Goal: Task Accomplishment & Management: Manage account settings

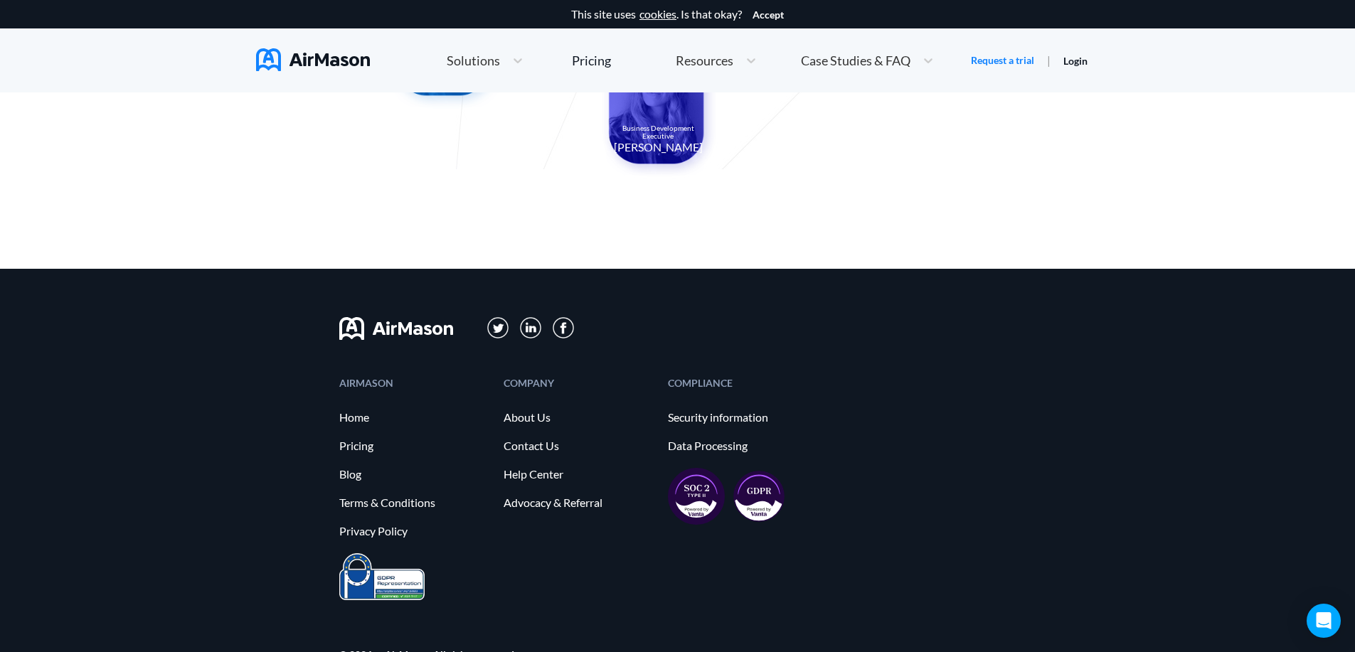
scroll to position [1492, 0]
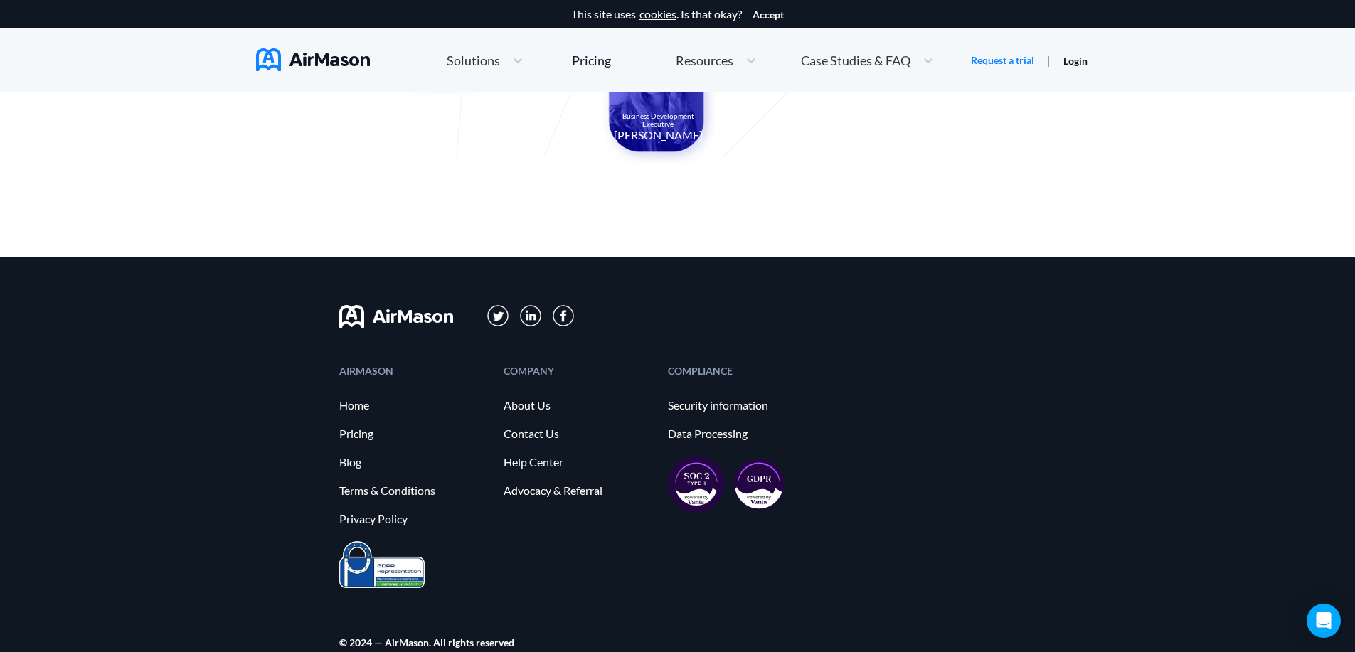
click at [485, 58] on span "Solutions" at bounding box center [473, 60] width 53 height 13
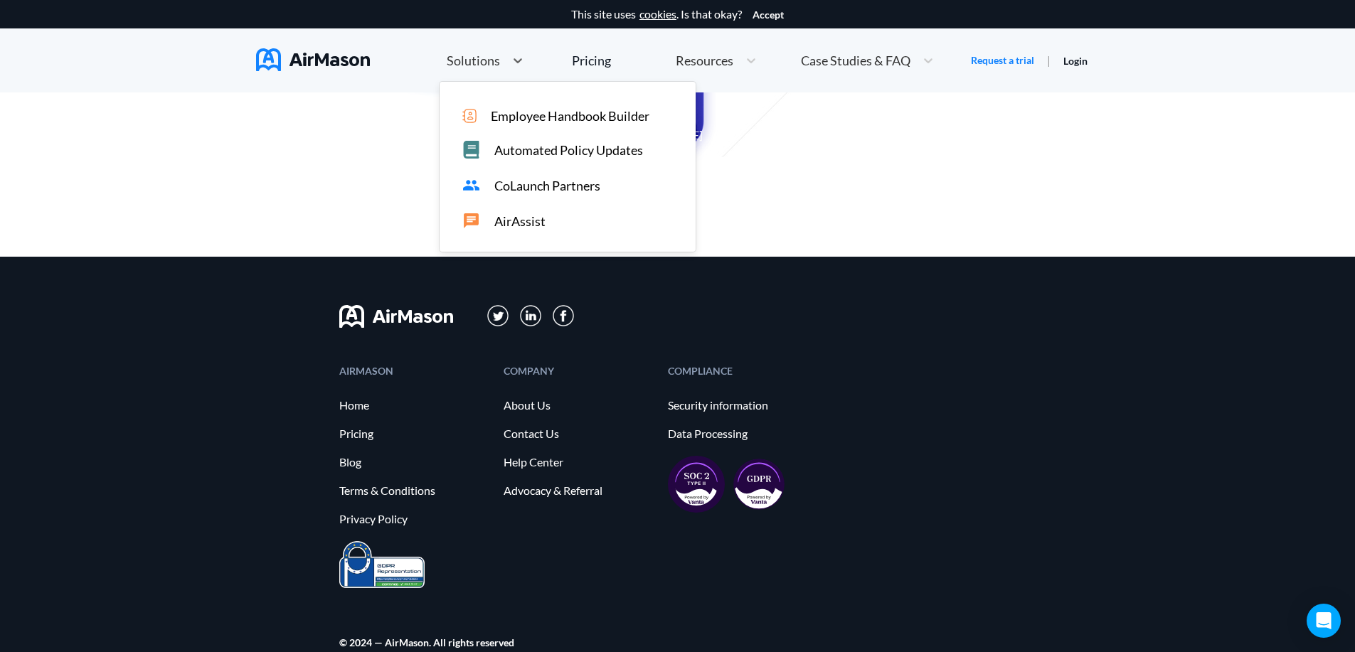
scroll to position [869, 0]
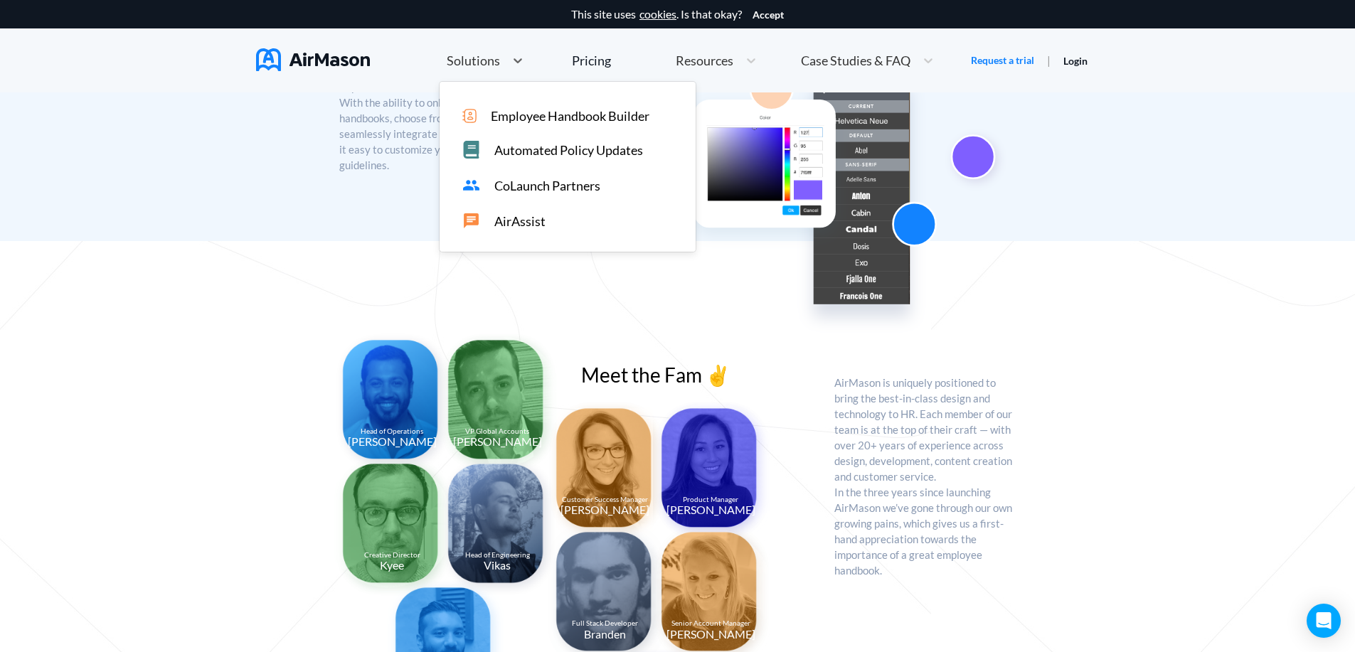
click at [514, 116] on span "Employee Handbook Builder" at bounding box center [570, 115] width 159 height 15
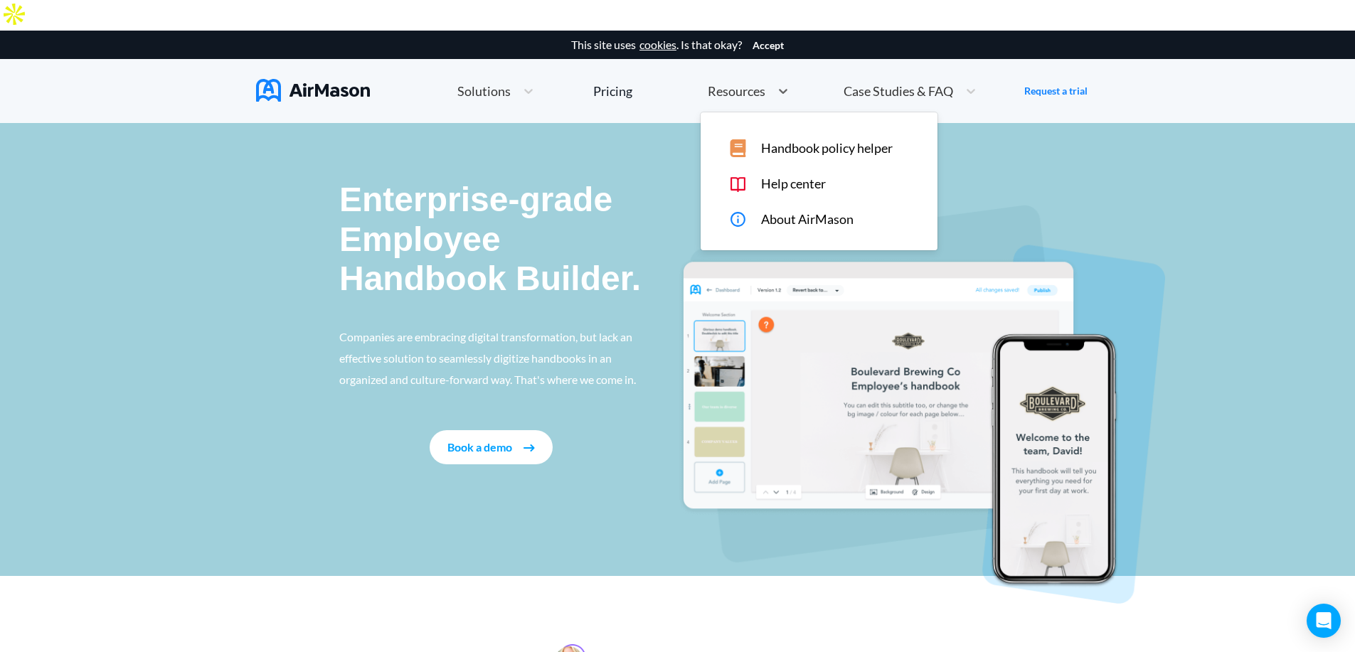
click at [725, 85] on span "Resources" at bounding box center [737, 91] width 58 height 13
click at [767, 176] on span "Help center" at bounding box center [793, 183] width 65 height 15
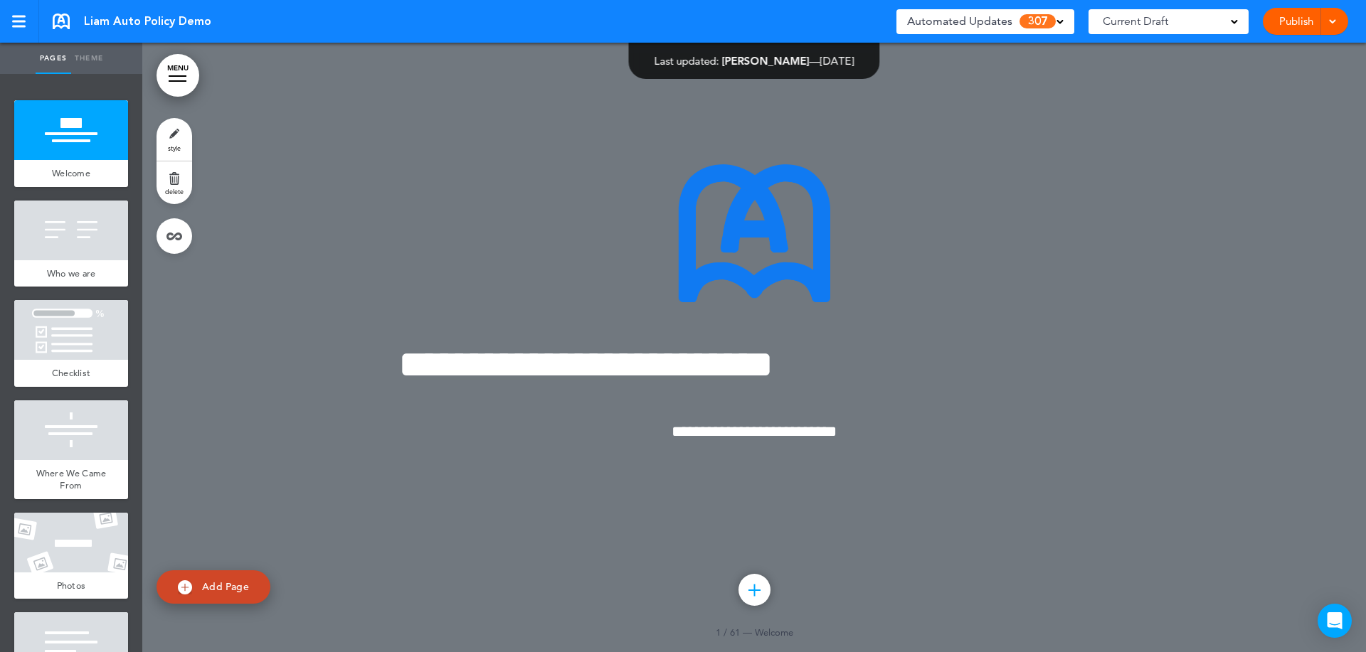
click at [174, 75] on link "MENU" at bounding box center [177, 75] width 43 height 43
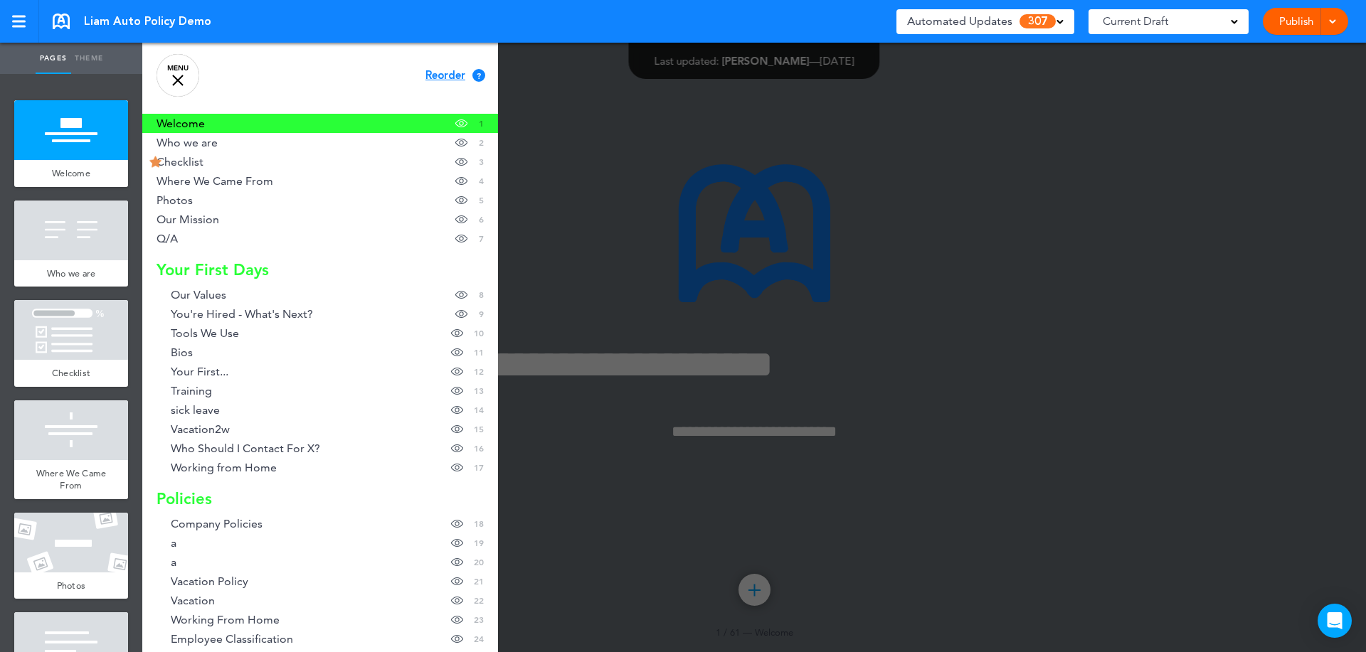
click at [174, 75] on div at bounding box center [177, 80] width 11 height 11
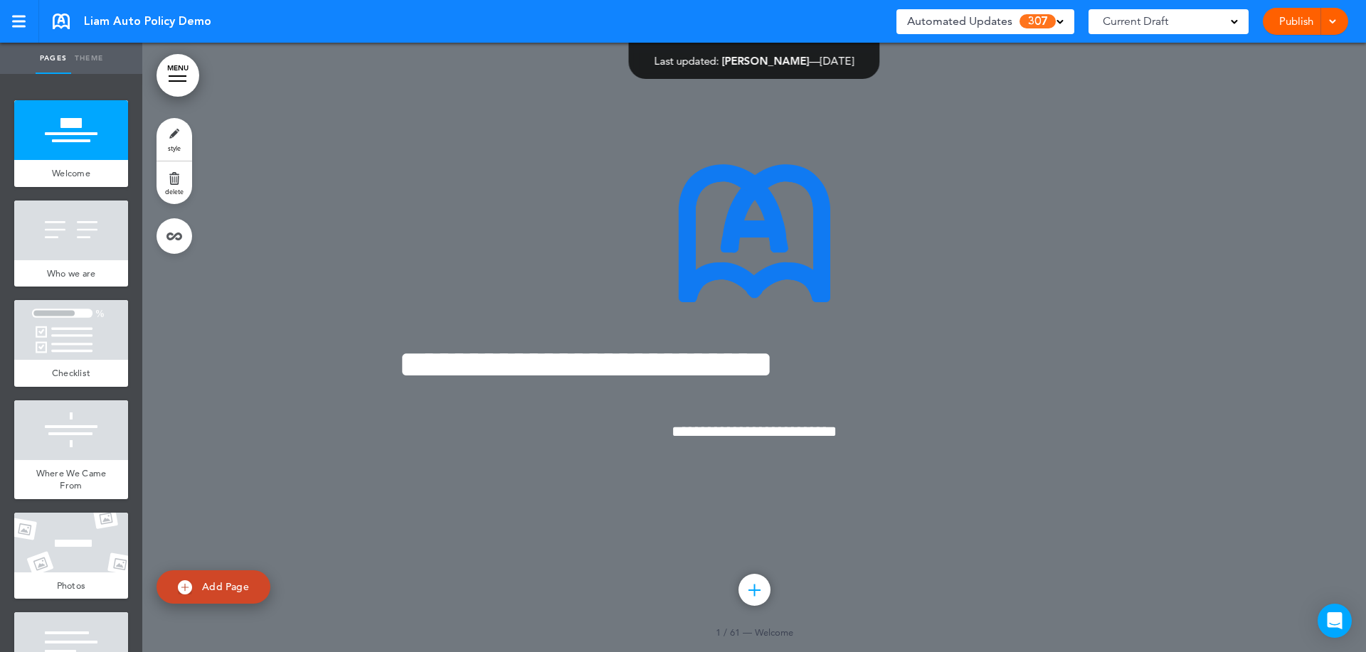
click at [216, 579] on link "Add Page" at bounding box center [213, 586] width 114 height 33
type input "********"
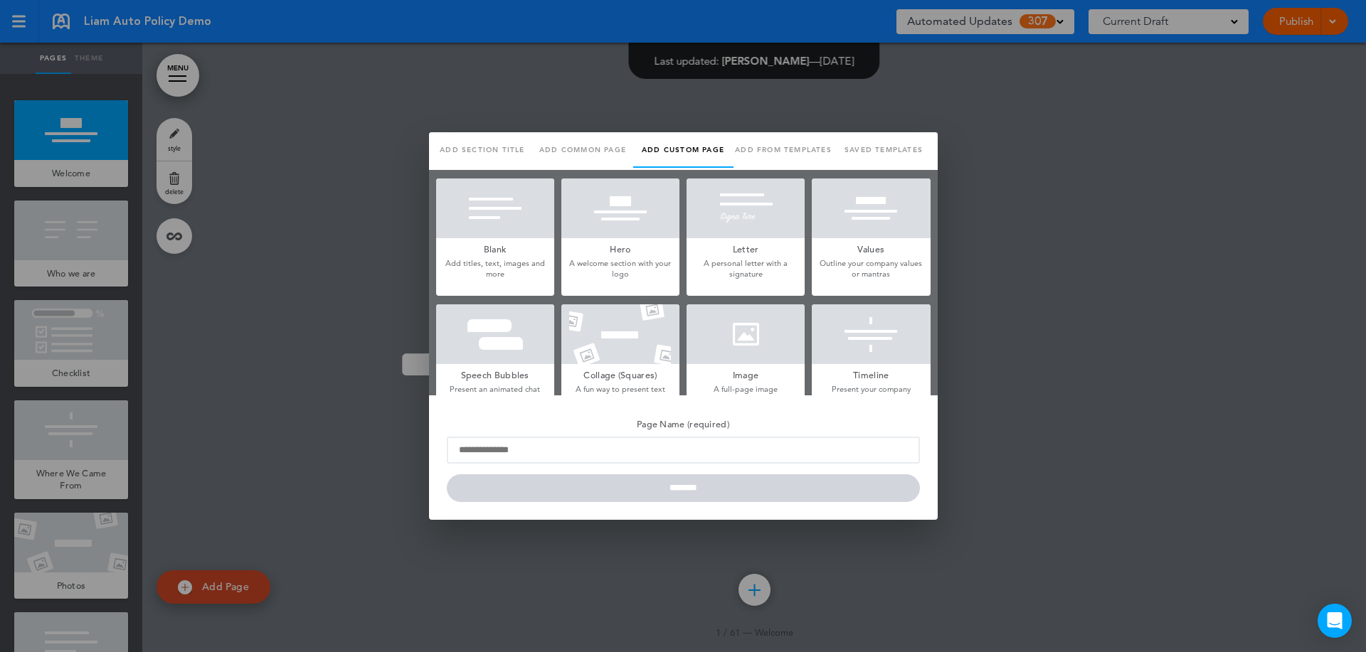
click at [1131, 270] on div at bounding box center [683, 326] width 1366 height 652
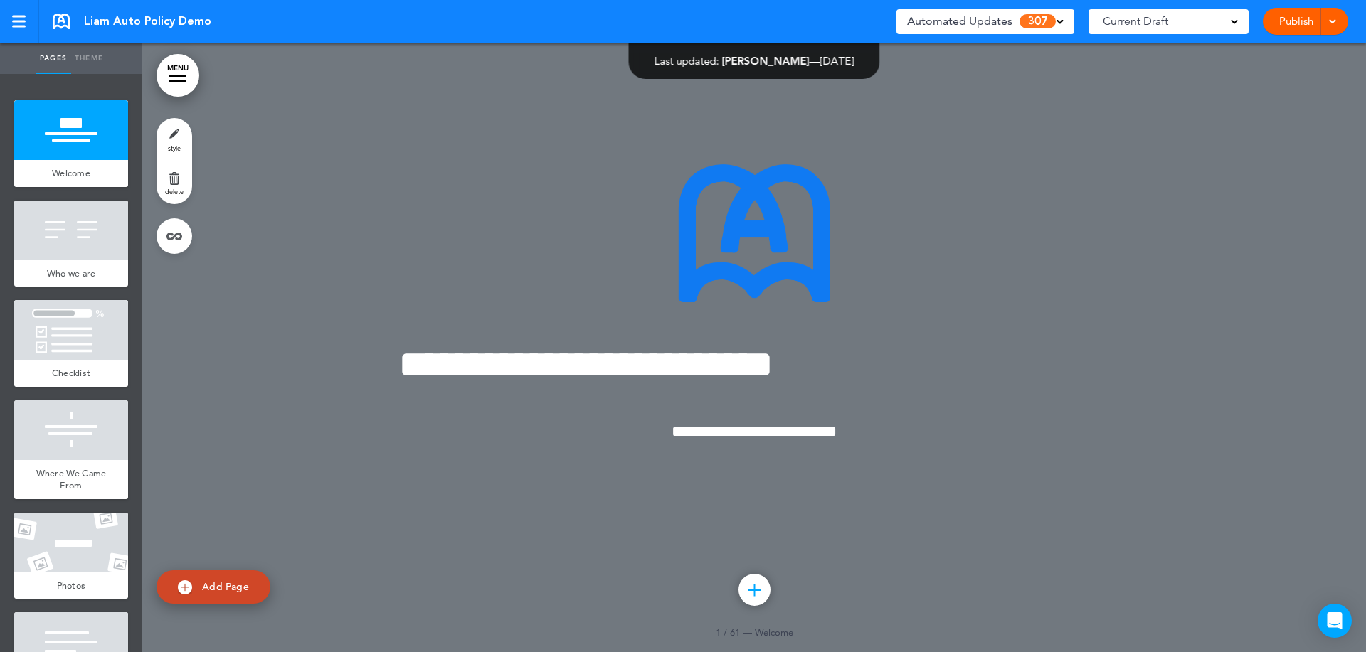
click at [1302, 24] on link "Publish" at bounding box center [1295, 21] width 45 height 27
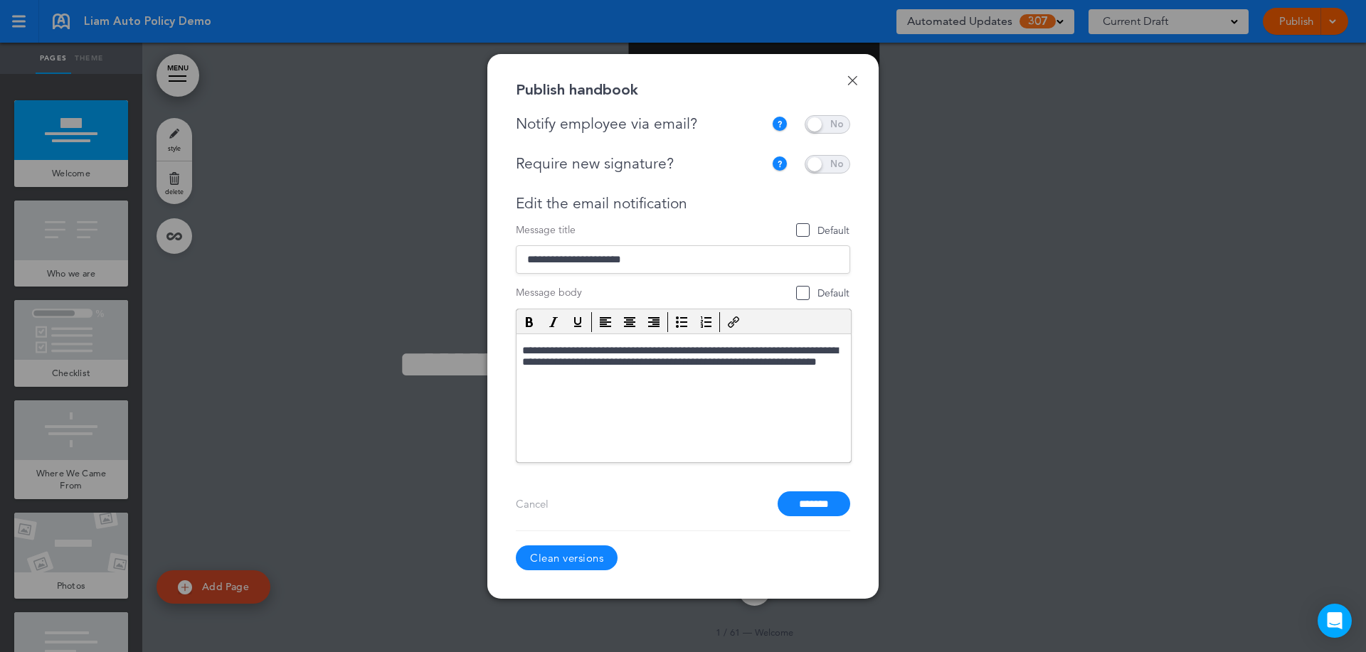
click at [853, 78] on link "Done" at bounding box center [852, 80] width 10 height 10
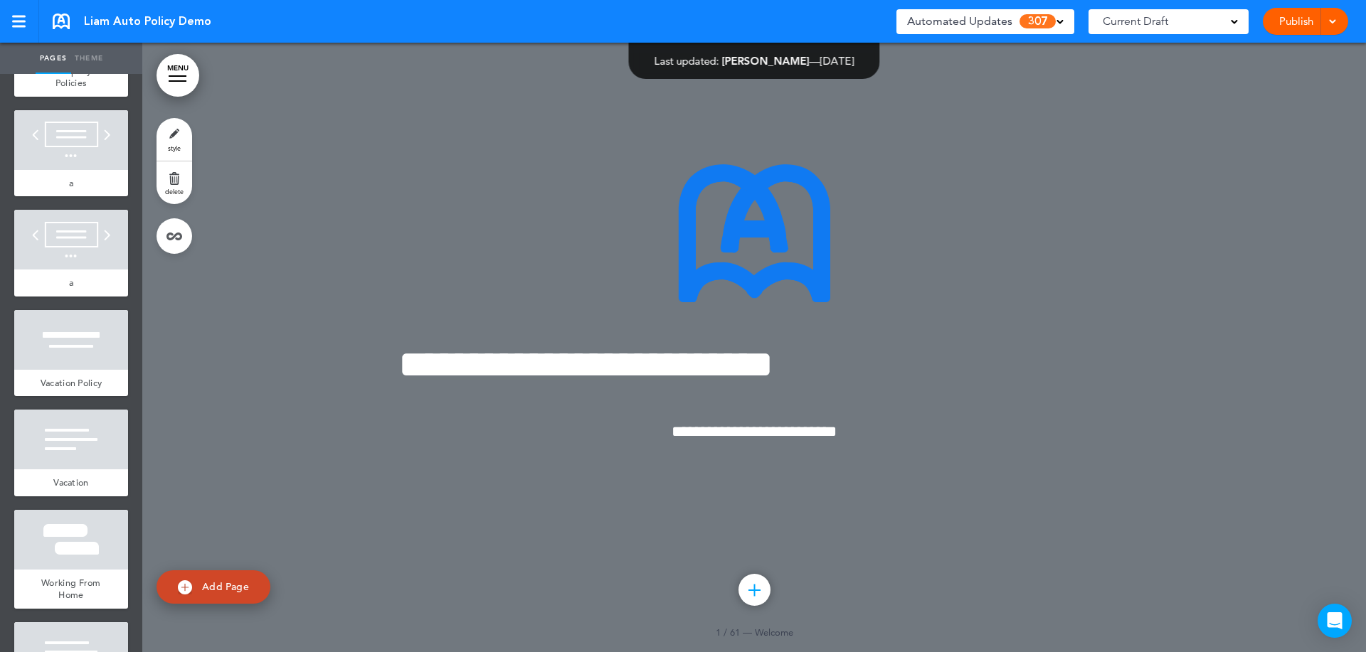
scroll to position [3556, 0]
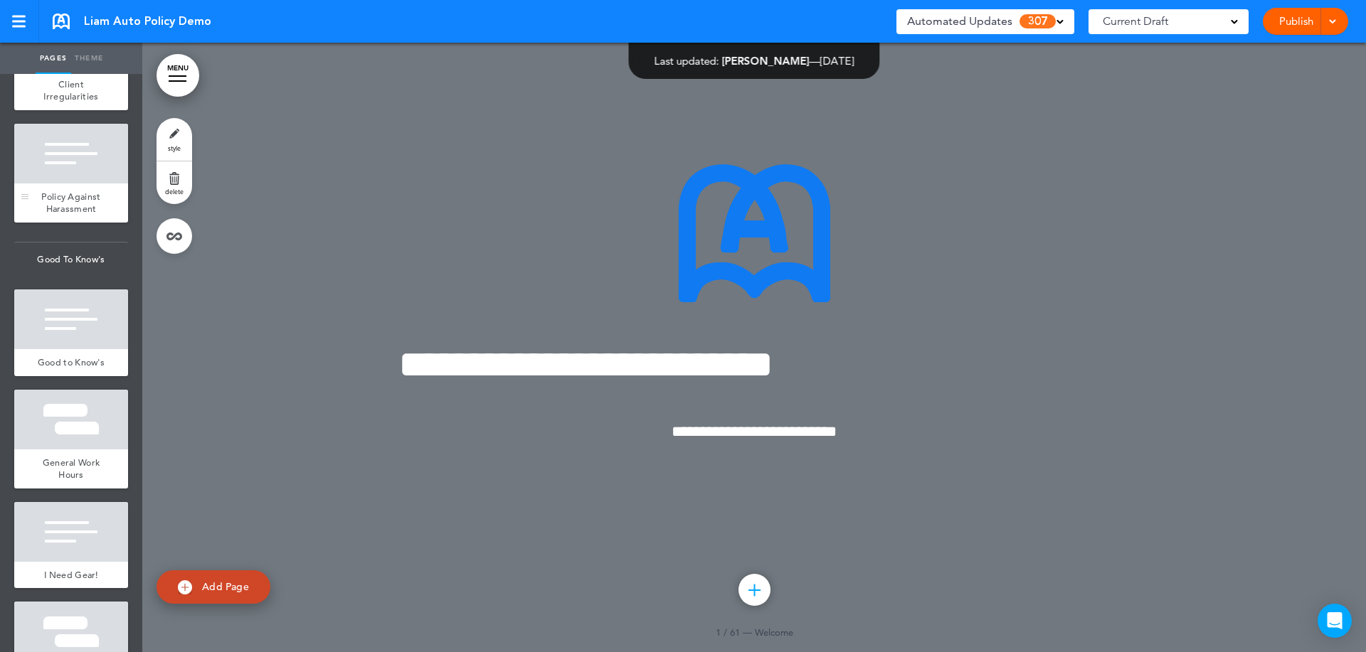
click at [74, 184] on div at bounding box center [71, 154] width 114 height 60
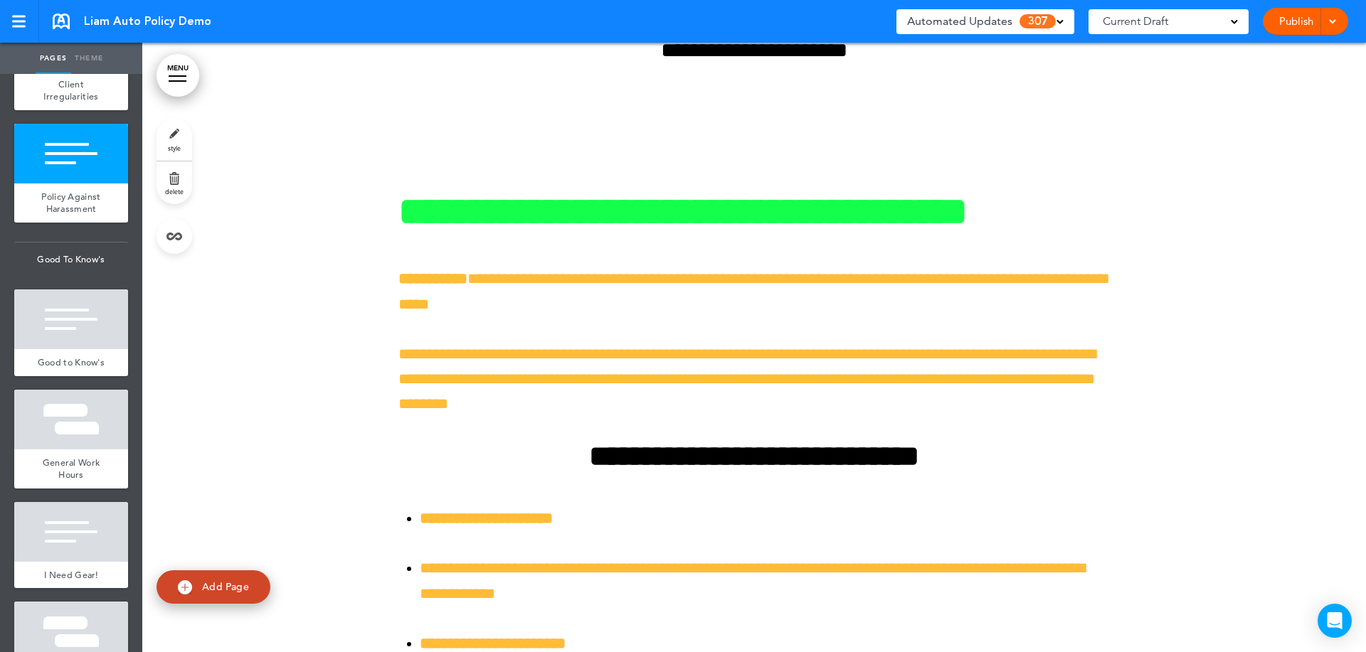
scroll to position [31497, 0]
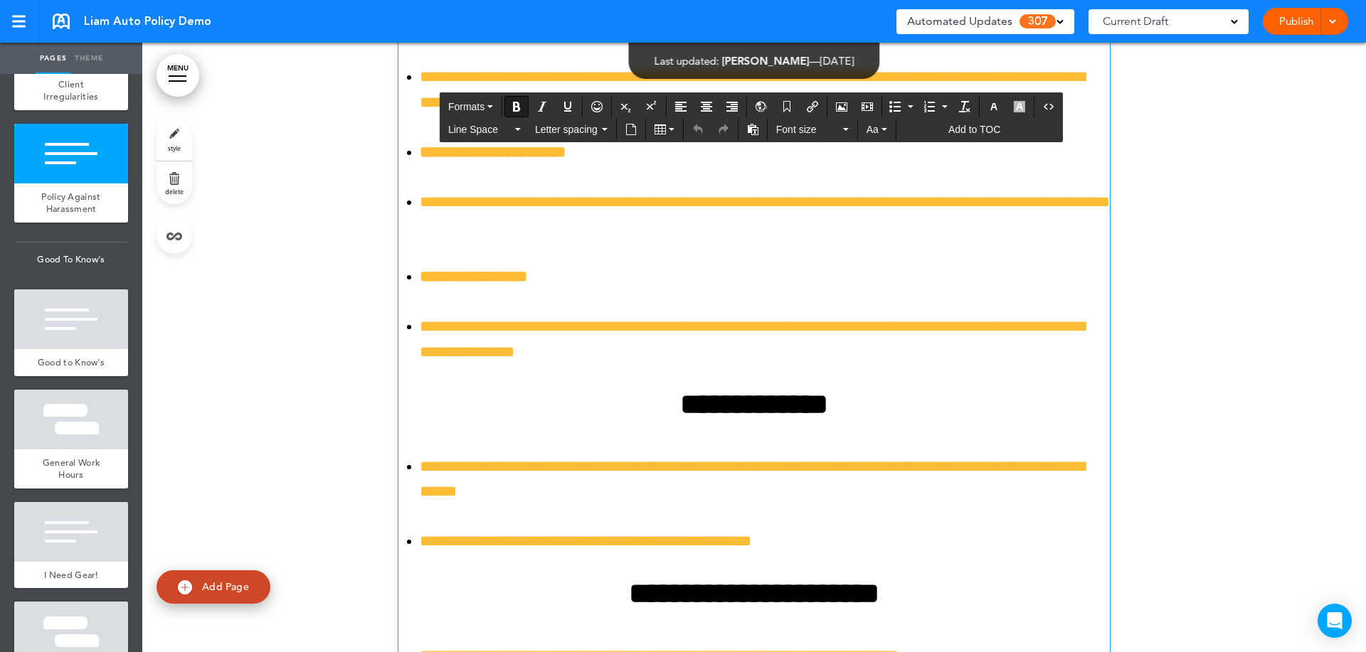
drag, startPoint x: 514, startPoint y: 372, endPoint x: 652, endPoint y: 455, distance: 160.5
click at [771, 608] on div "**********" at bounding box center [753, 142] width 711 height 1302
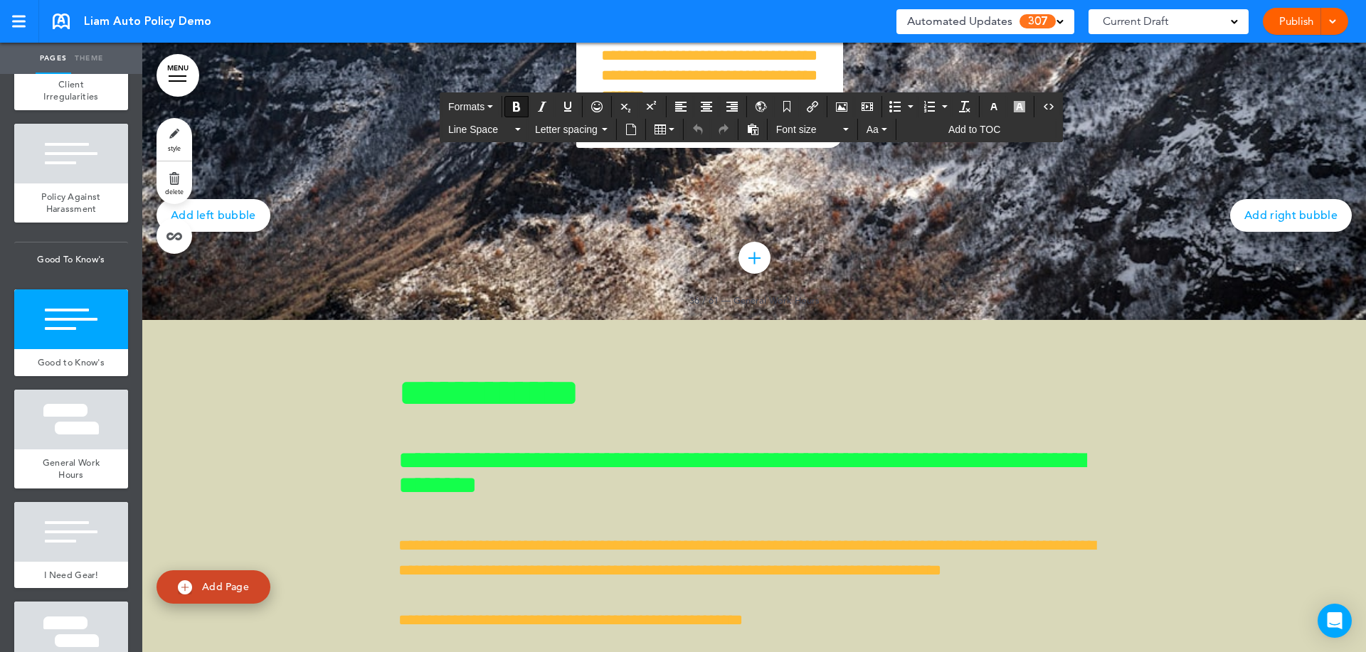
scroll to position [32800, 0]
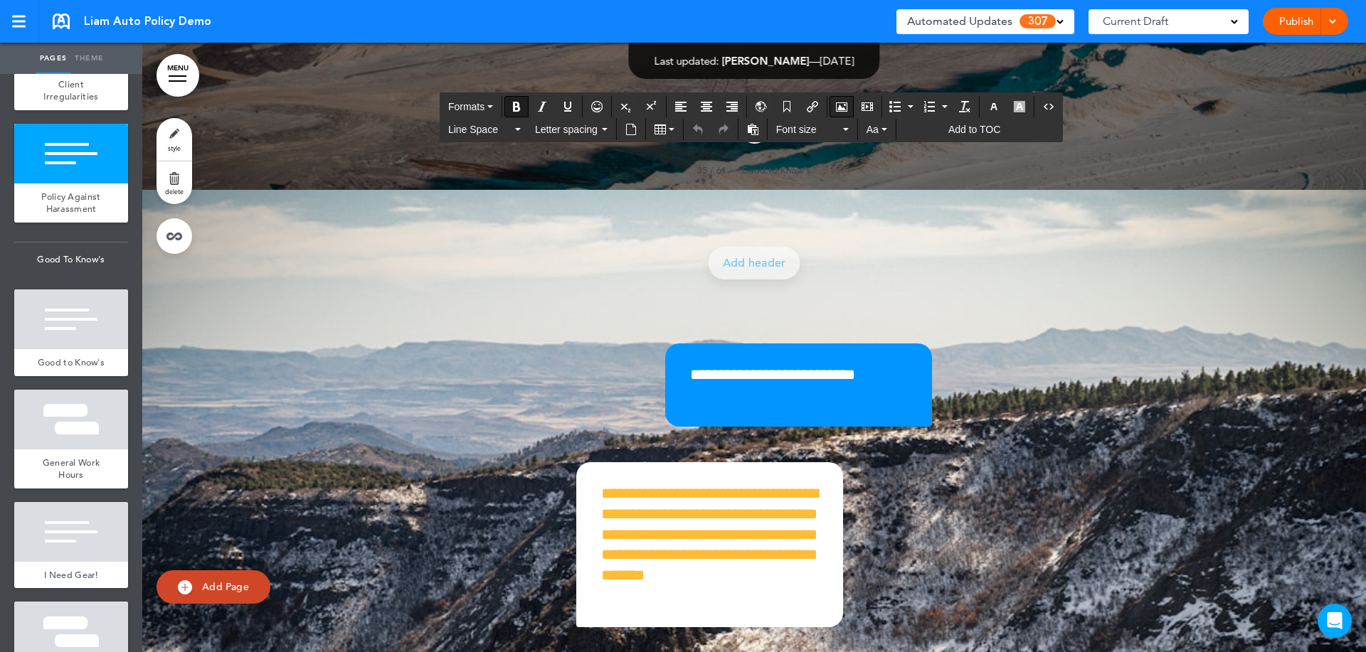
drag, startPoint x: 398, startPoint y: 317, endPoint x: 837, endPoint y: 117, distance: 482.9
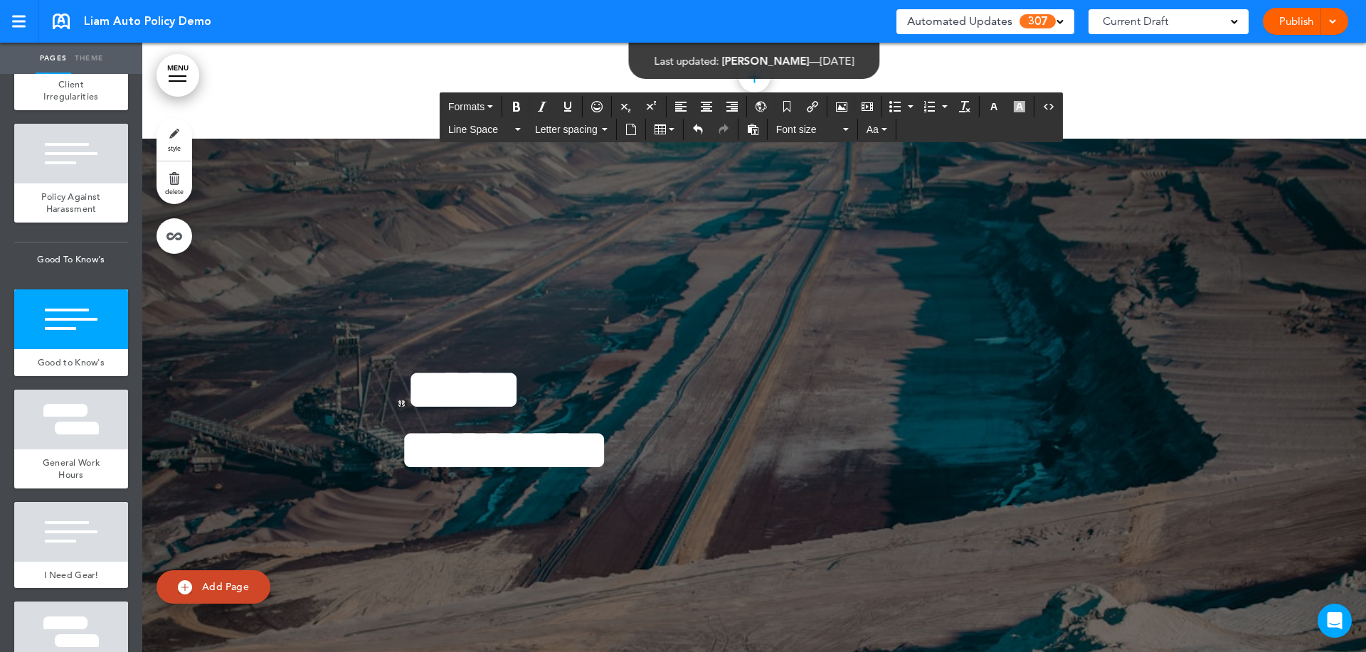
scroll to position [31274, 0]
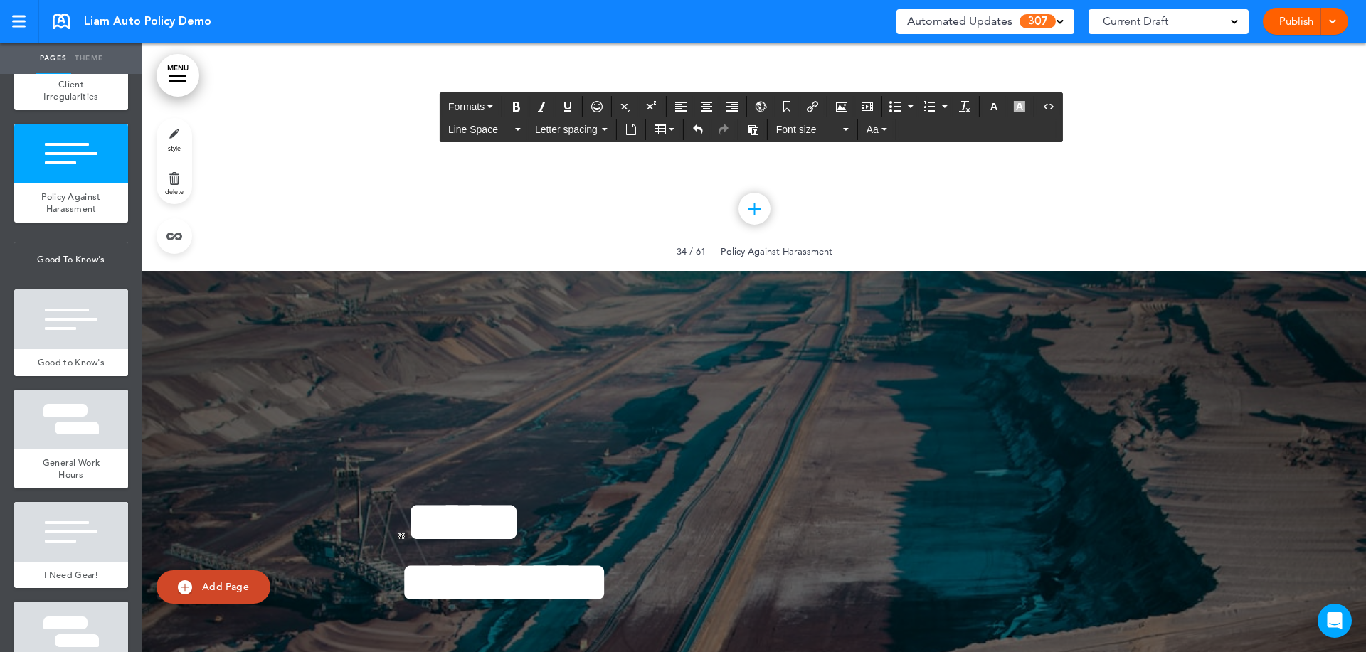
click at [993, 102] on icon "button" at bounding box center [993, 106] width 11 height 11
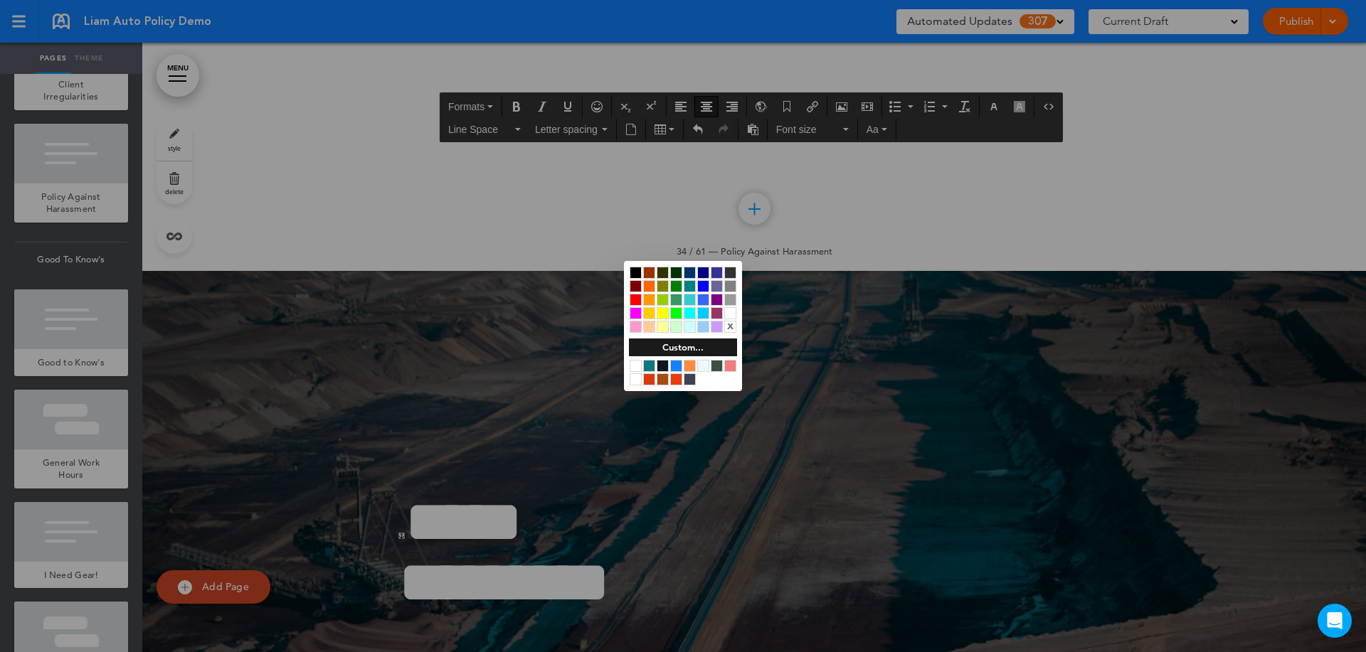
click at [634, 269] on div at bounding box center [635, 273] width 12 height 12
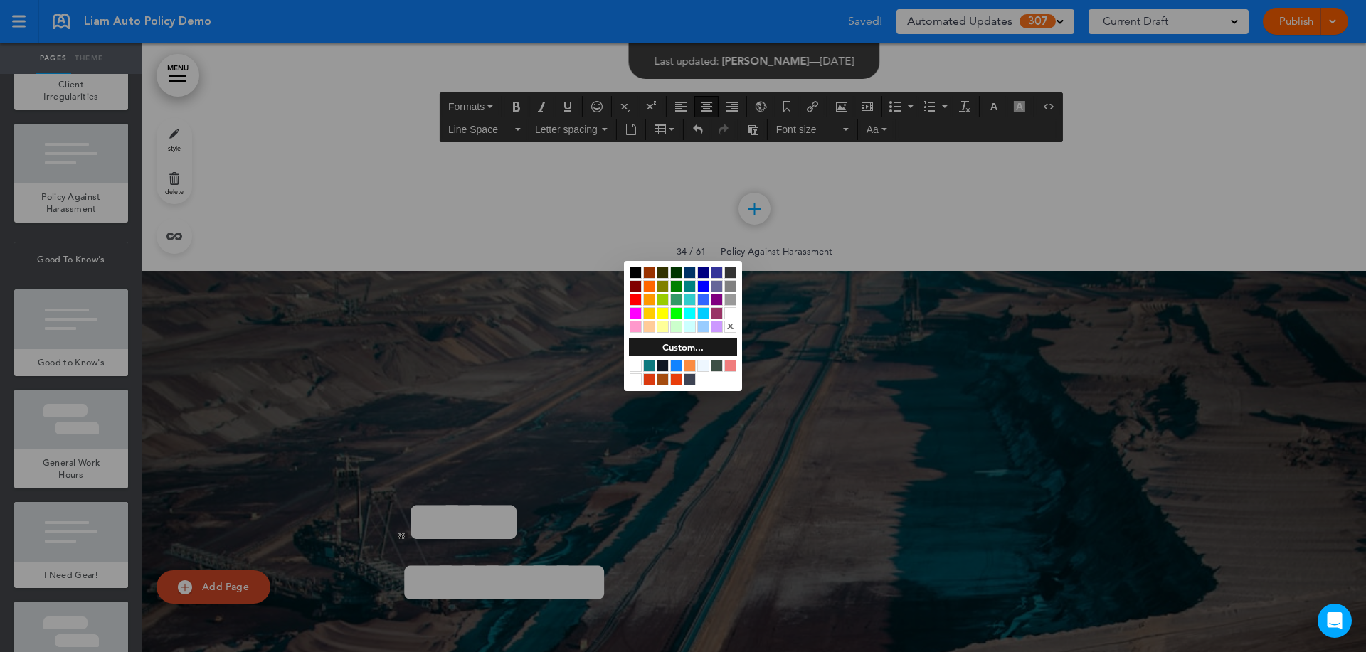
click at [760, 459] on div at bounding box center [683, 326] width 1366 height 652
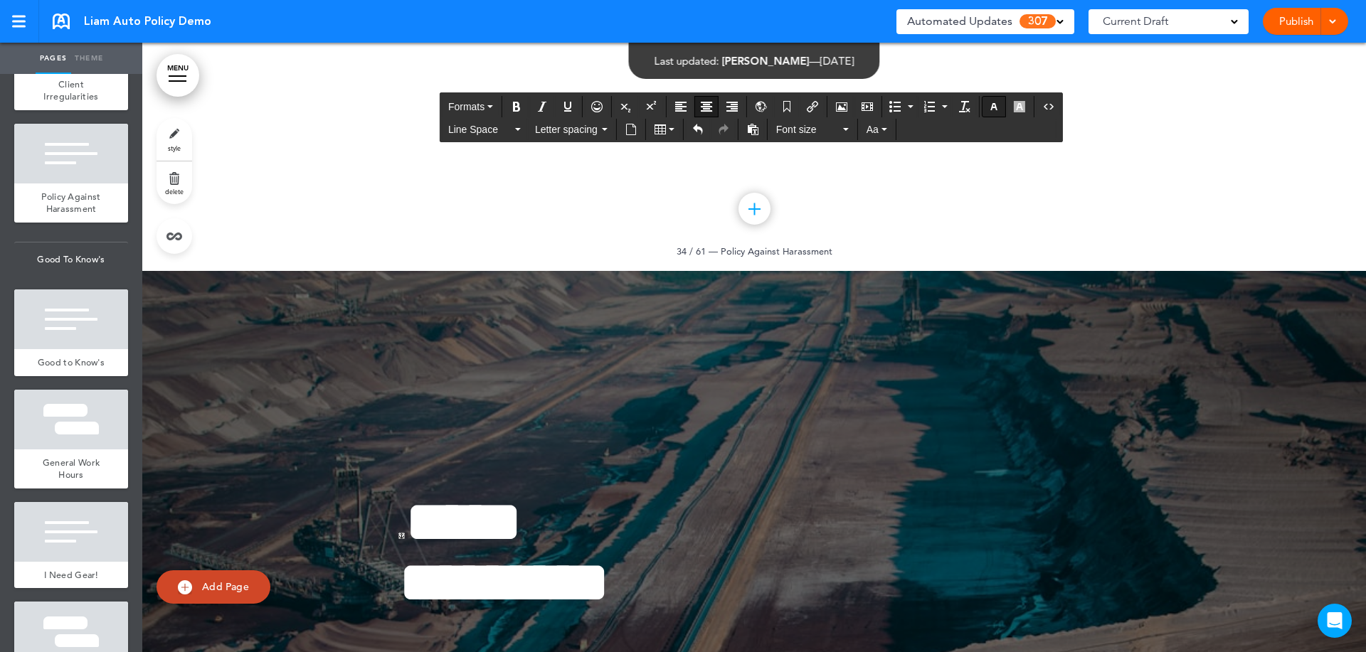
click at [999, 99] on button "button" at bounding box center [993, 107] width 23 height 20
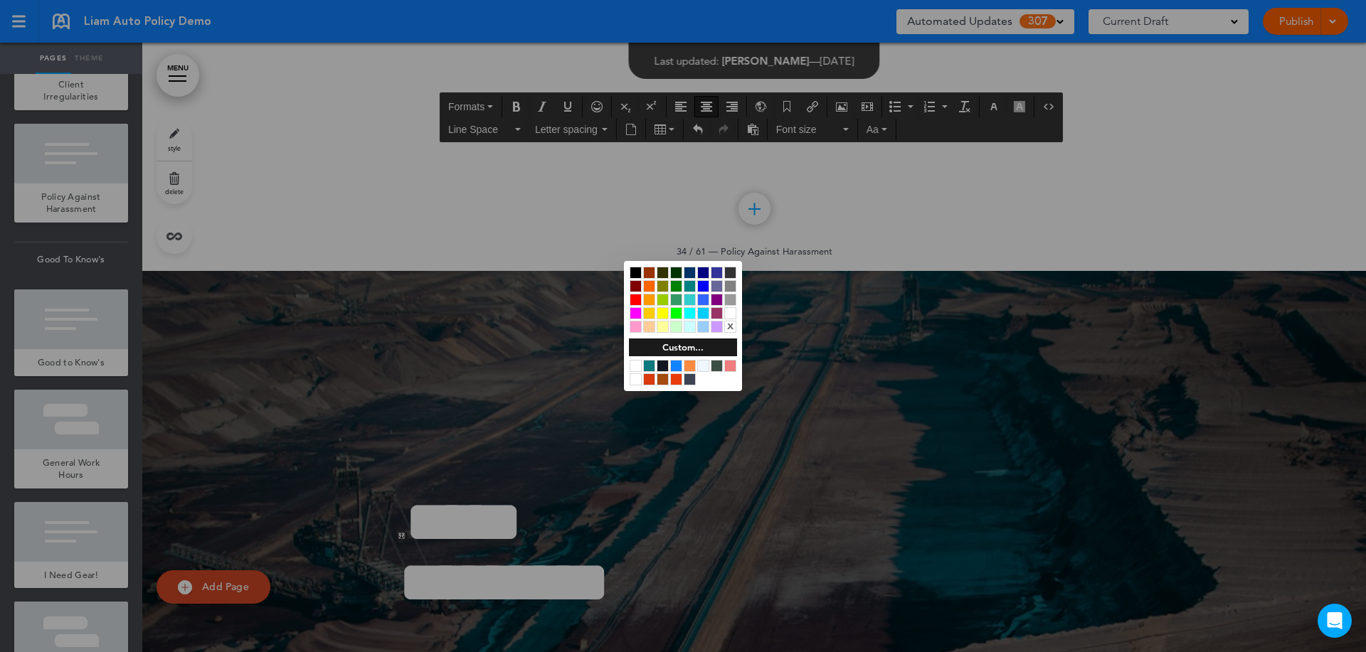
click at [634, 267] on div at bounding box center [635, 273] width 12 height 12
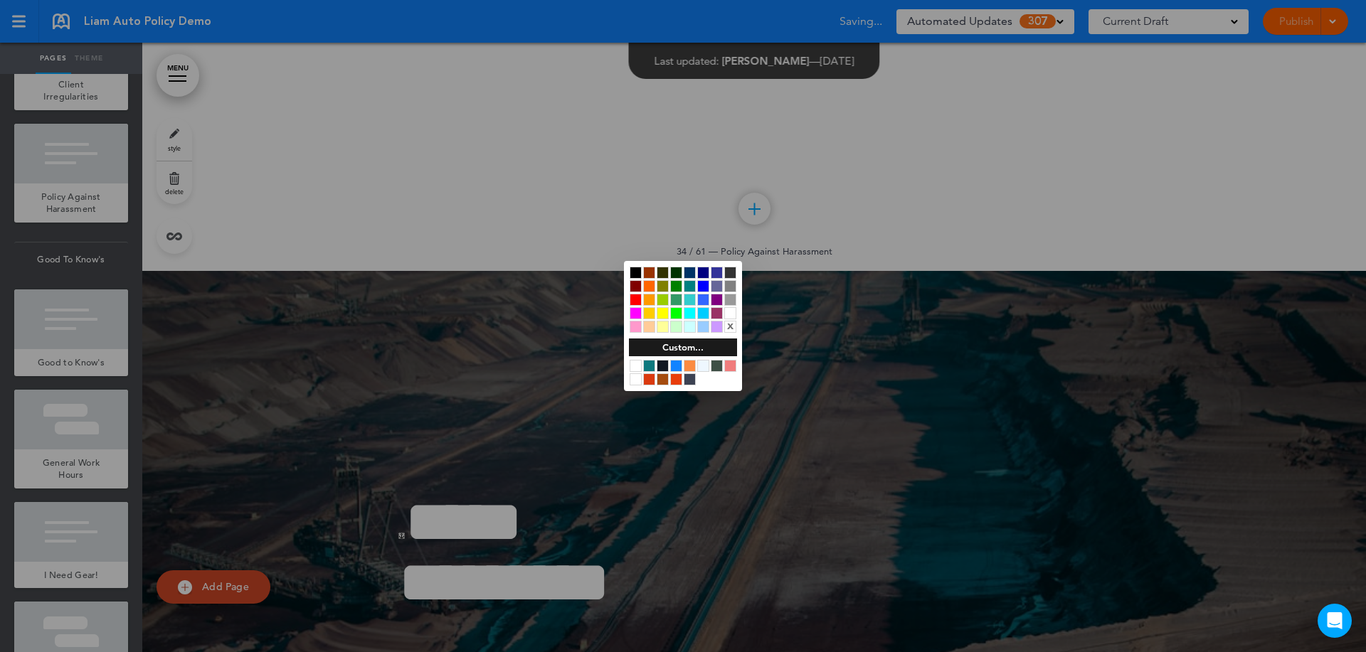
click at [790, 430] on div at bounding box center [683, 326] width 1366 height 652
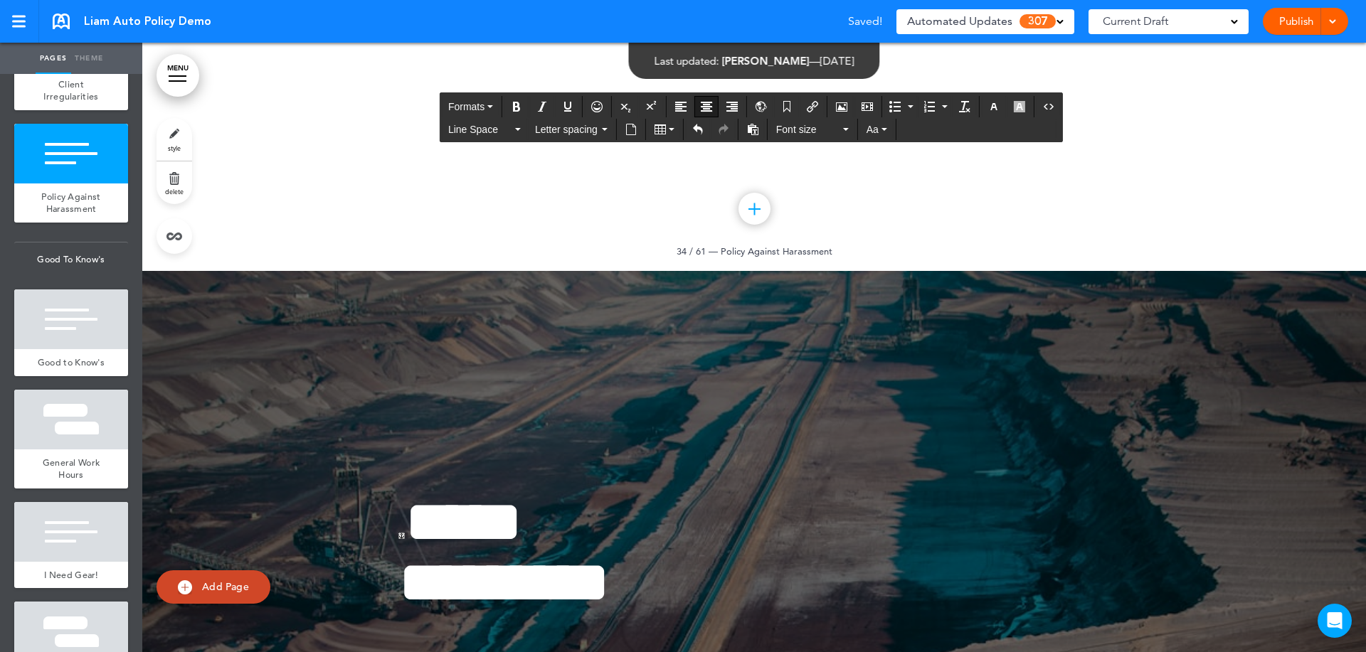
drag, startPoint x: 865, startPoint y: 437, endPoint x: 659, endPoint y: 443, distance: 205.7
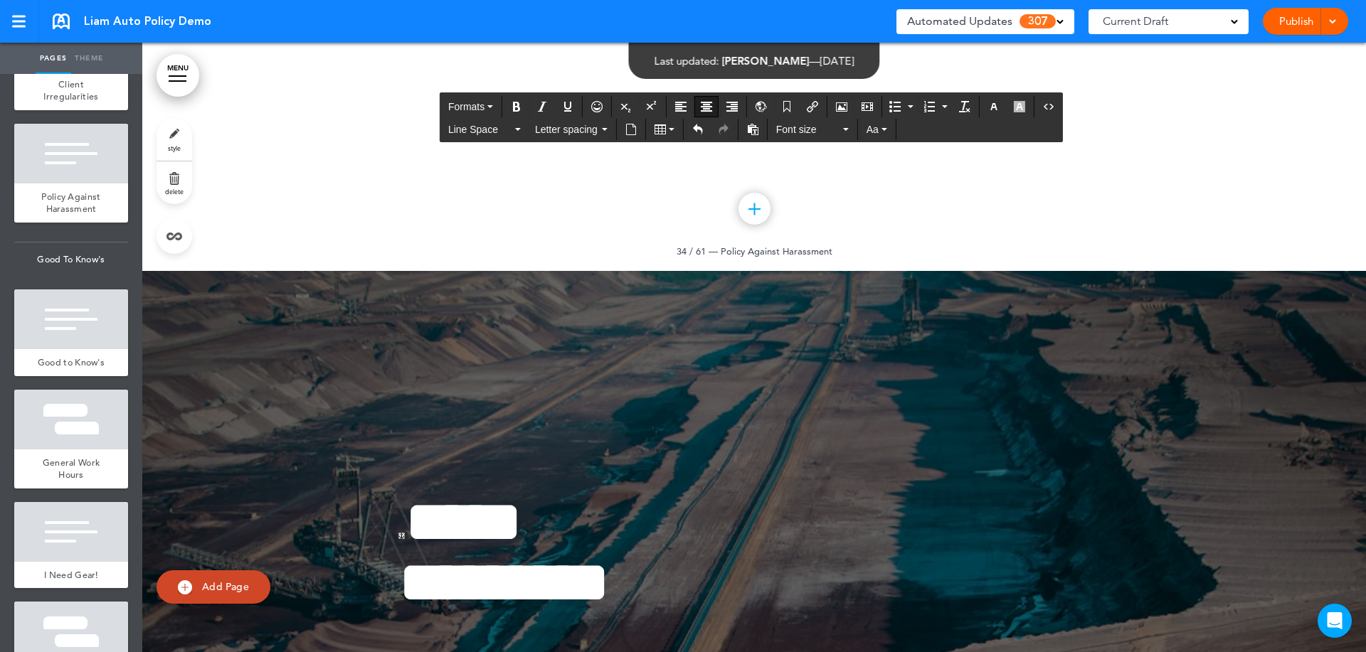
scroll to position [3556, 0]
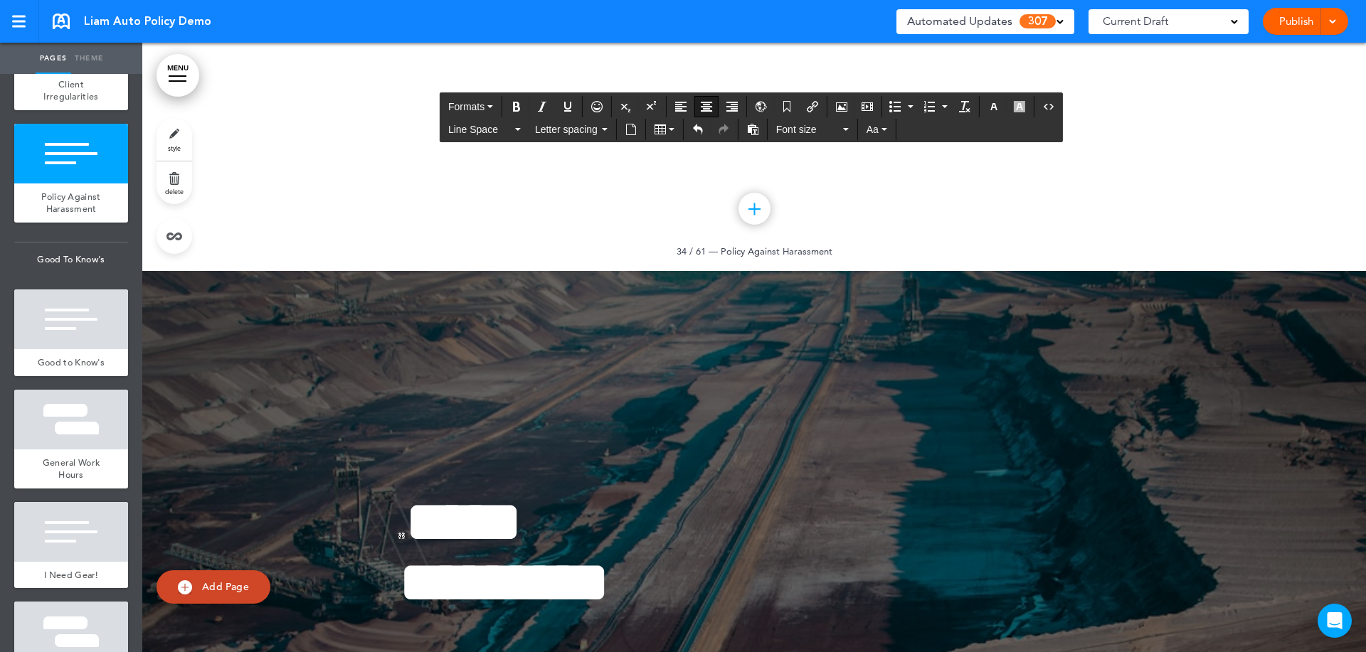
click at [1290, 27] on div "Publish Publish Preview Draft" at bounding box center [1304, 21] width 85 height 27
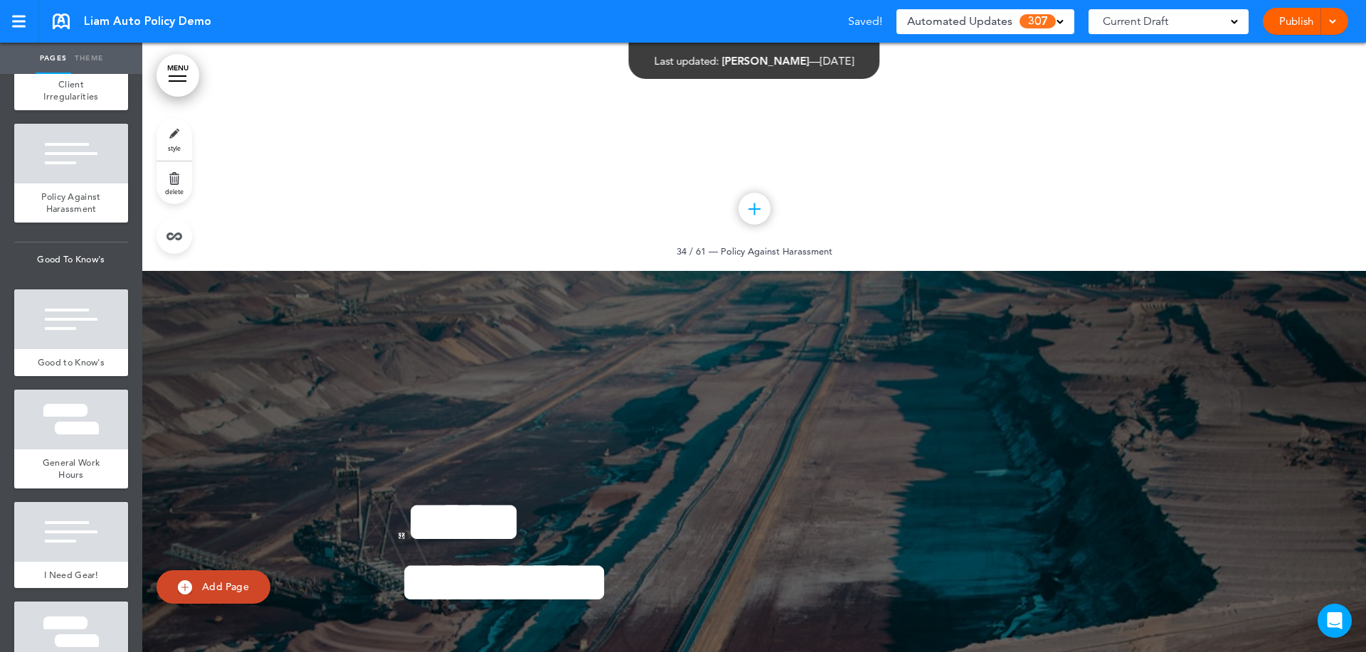
click at [1290, 27] on link "Publish" at bounding box center [1295, 21] width 45 height 27
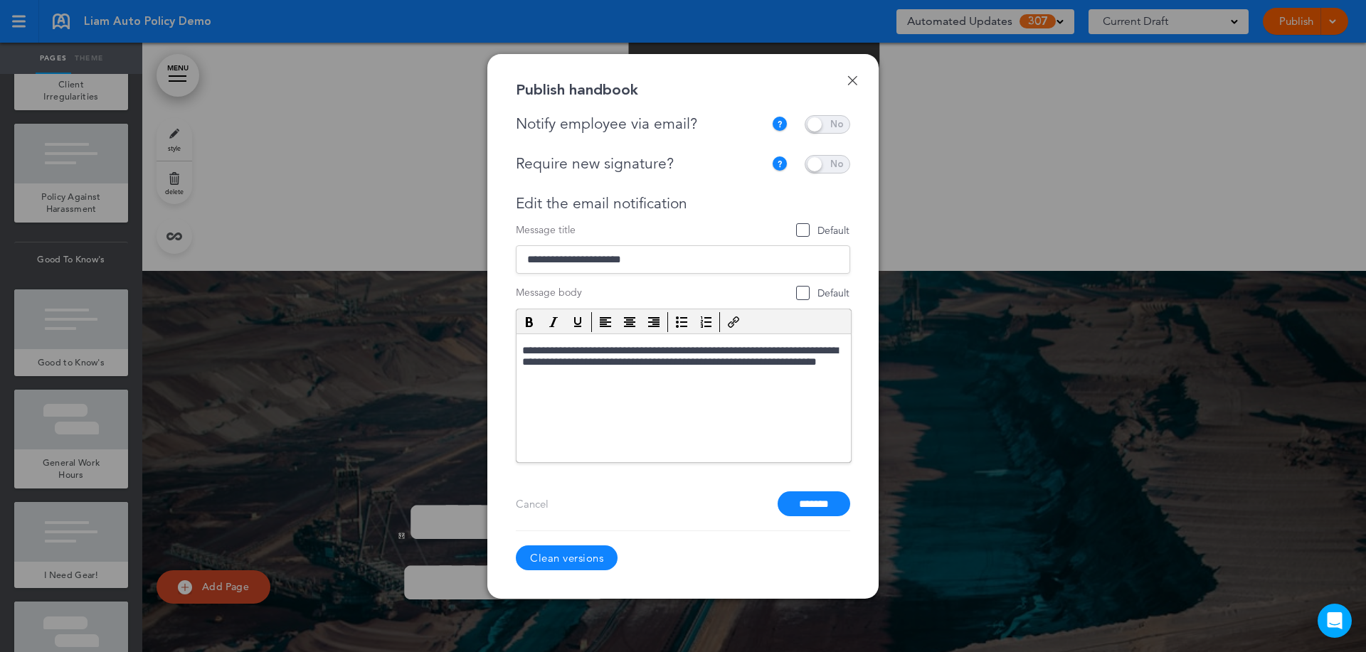
click at [856, 83] on link "Done" at bounding box center [852, 80] width 10 height 10
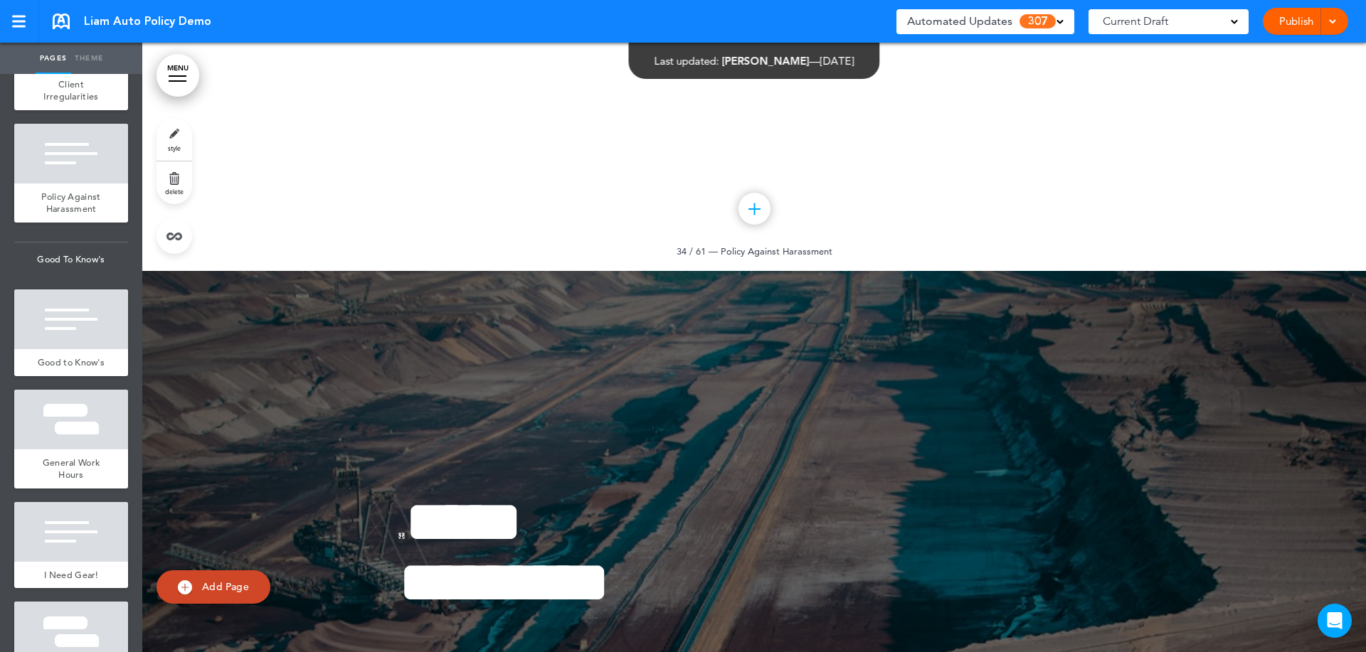
click at [1153, 27] on span "Current Draft" at bounding box center [1134, 21] width 65 height 20
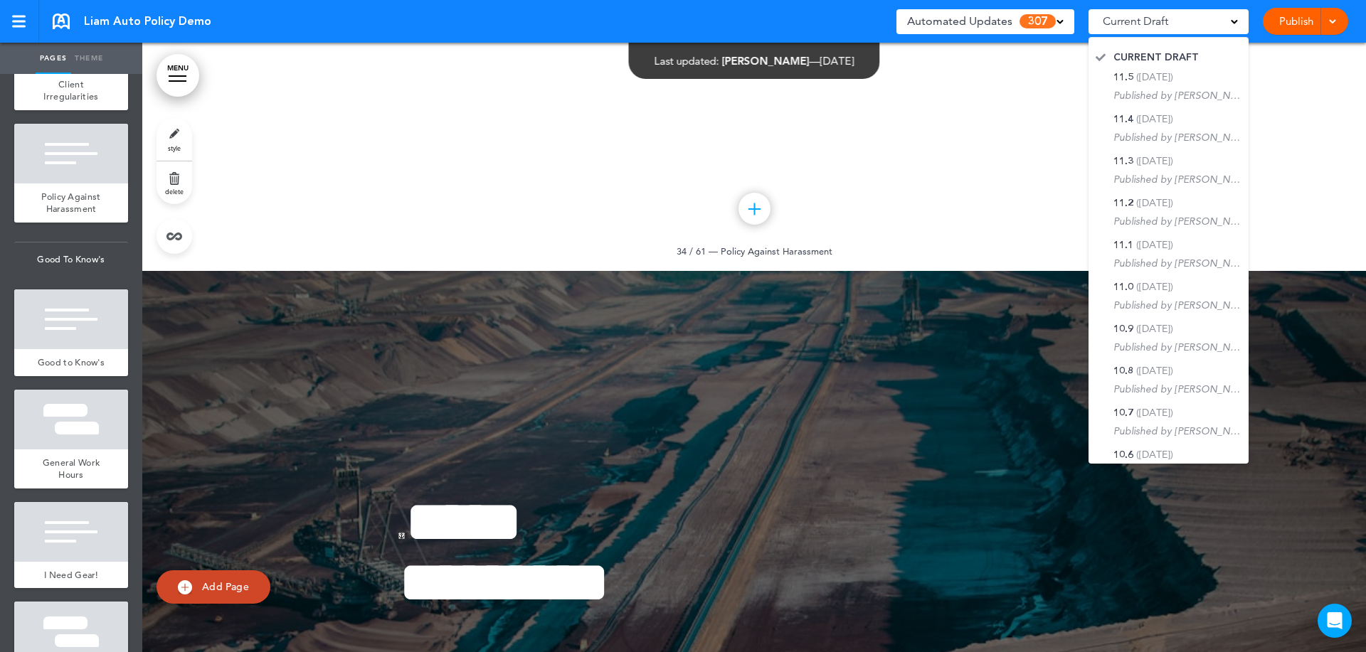
click at [1181, 27] on div "Current Draft" at bounding box center [1168, 21] width 160 height 25
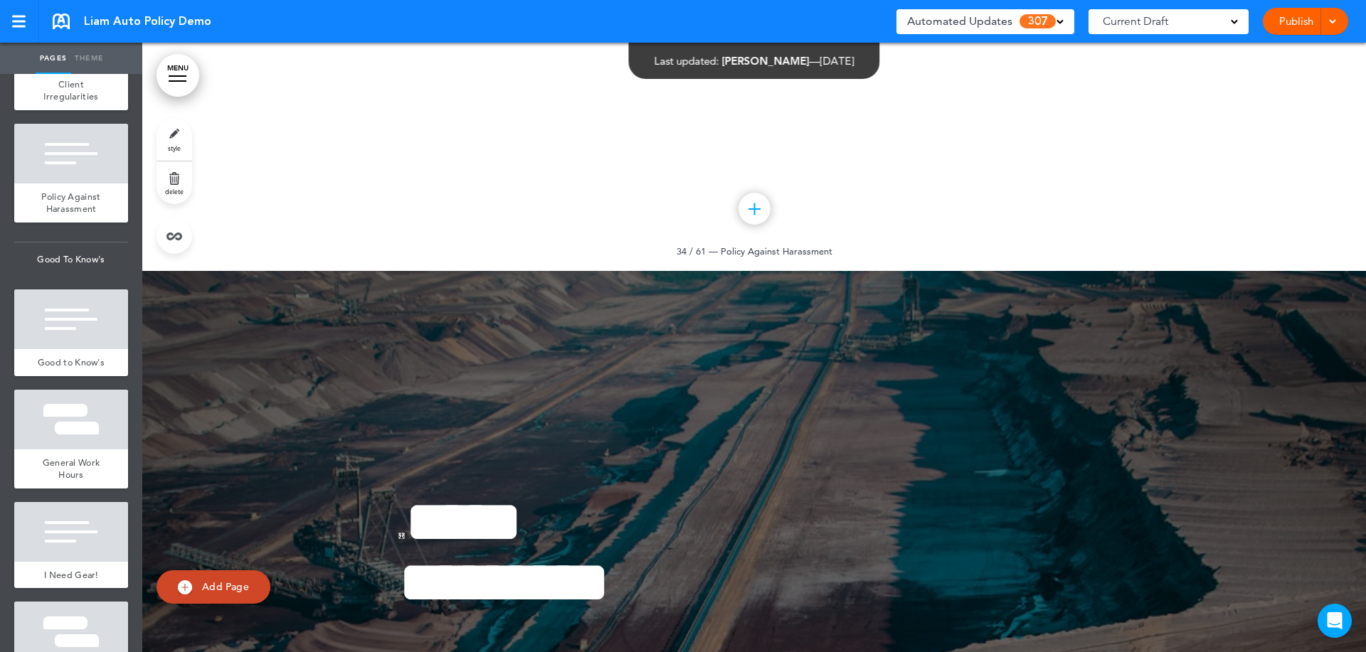
click at [1033, 25] on span "307" at bounding box center [1037, 21] width 36 height 14
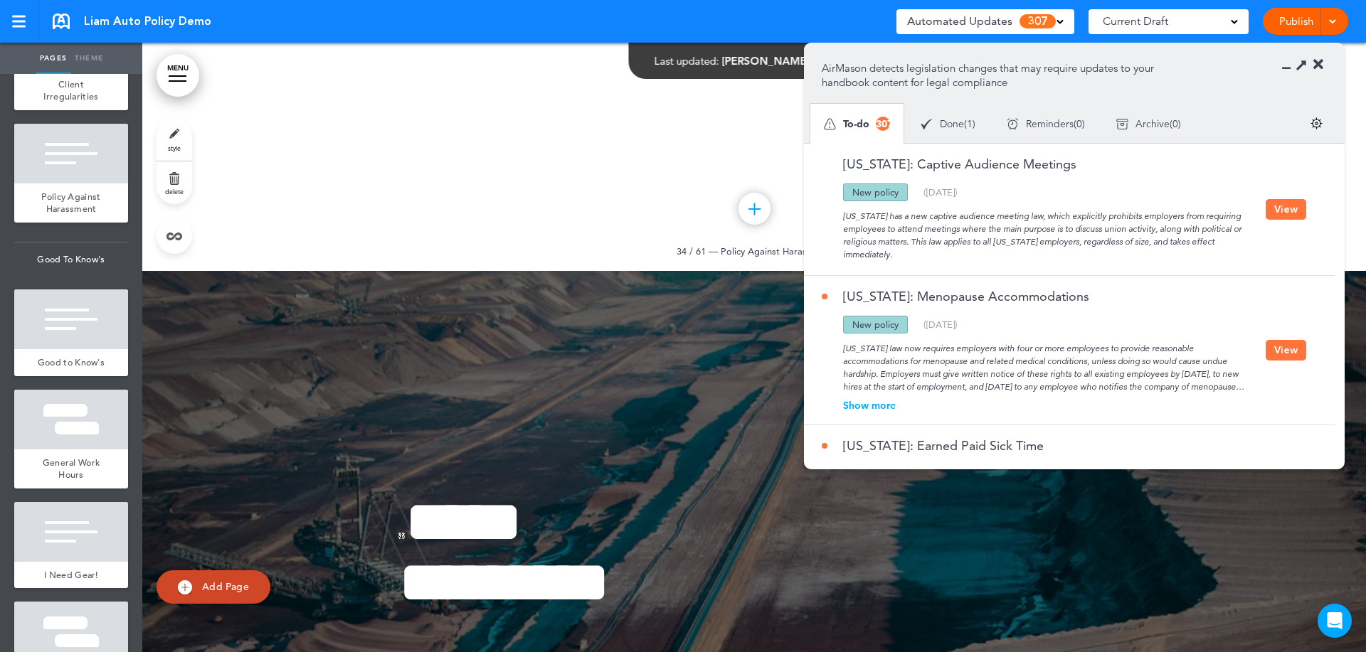
click at [996, 29] on span "Automated Updates" at bounding box center [959, 21] width 105 height 20
